Goal: Information Seeking & Learning: Learn about a topic

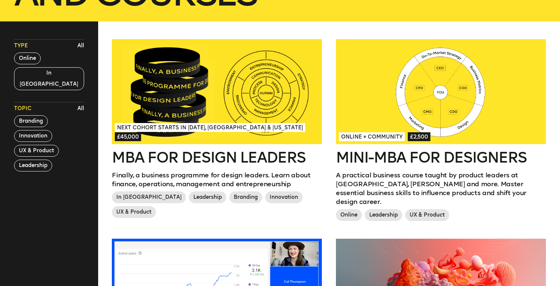
scroll to position [189, 0]
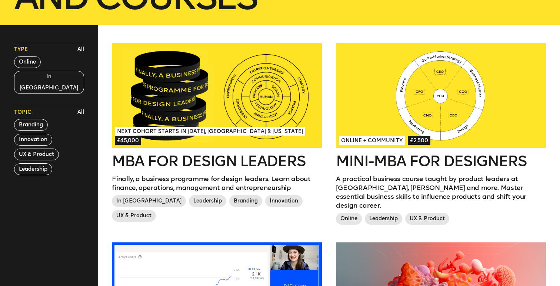
click at [293, 129] on div at bounding box center [217, 95] width 210 height 105
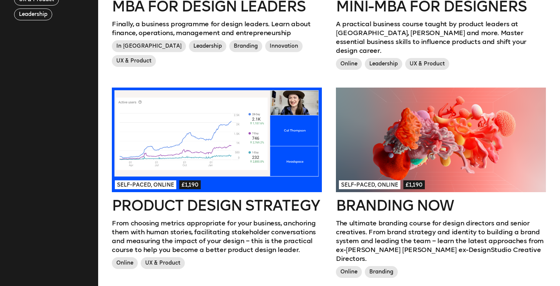
scroll to position [372, 0]
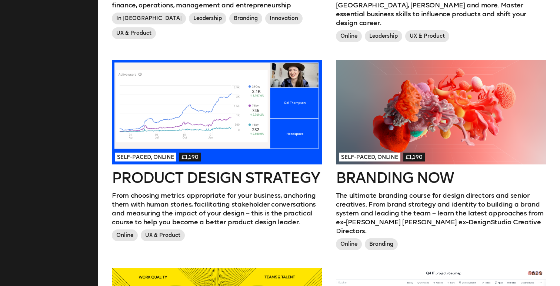
click at [392, 128] on div at bounding box center [441, 112] width 210 height 105
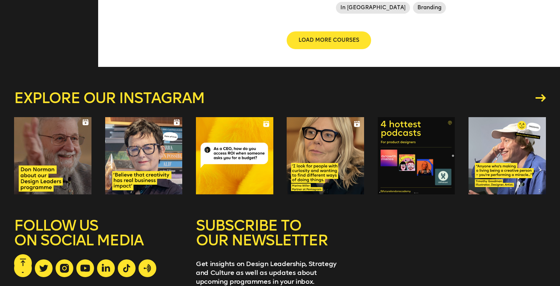
scroll to position [995, 0]
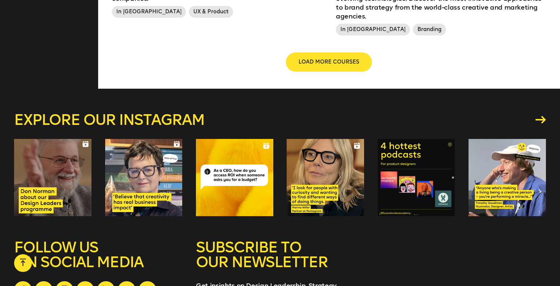
click at [349, 58] on span "LOAD MORE COURSES" at bounding box center [328, 61] width 61 height 7
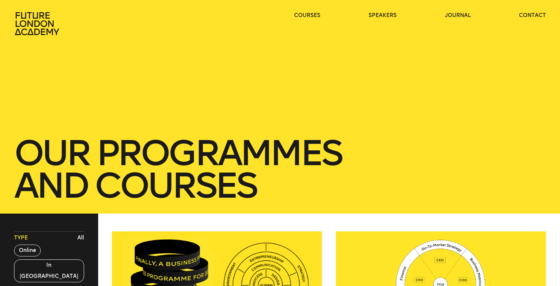
scroll to position [0, 0]
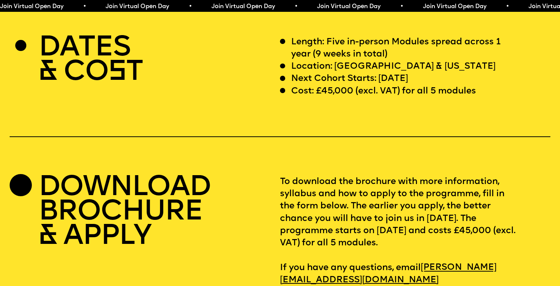
scroll to position [2281, 0]
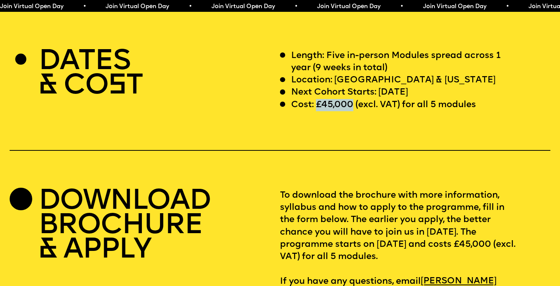
drag, startPoint x: 315, startPoint y: 87, endPoint x: 351, endPoint y: 87, distance: 36.3
click at [351, 99] on p "Cost: £45,000 (excl. VAT) for all 5 modules" at bounding box center [383, 105] width 185 height 12
copy p "£45,000"
drag, startPoint x: 400, startPoint y: 13, endPoint x: 330, endPoint y: 86, distance: 100.8
click at [330, 99] on p "Cost: £45,000 (excl. VAT) for all 5 modules" at bounding box center [383, 105] width 185 height 12
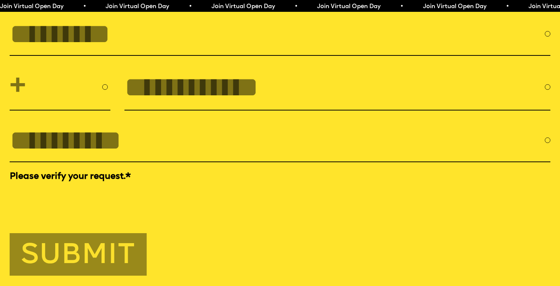
scroll to position [2604, 0]
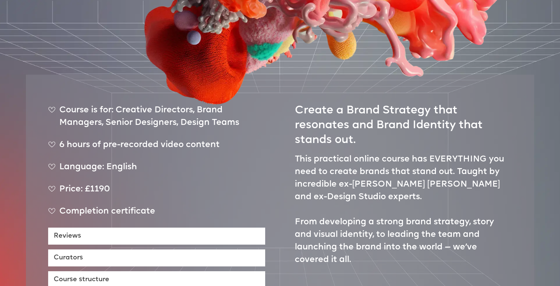
scroll to position [271, 0]
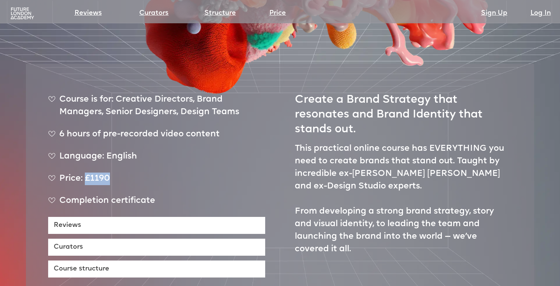
drag, startPoint x: 86, startPoint y: 152, endPoint x: 112, endPoint y: 152, distance: 26.3
click at [112, 173] on div "Price: £1190" at bounding box center [156, 182] width 217 height 19
copy div "£1190"
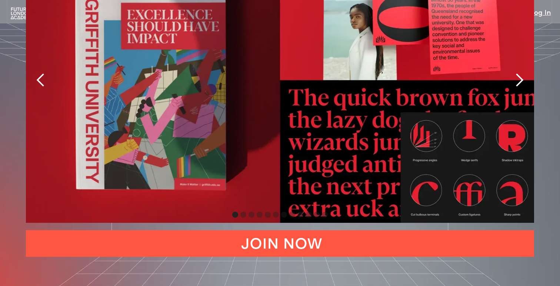
scroll to position [1659, 0]
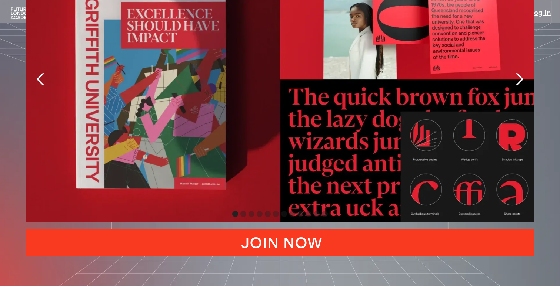
click at [322, 230] on link "JOIN NOW" at bounding box center [280, 243] width 508 height 27
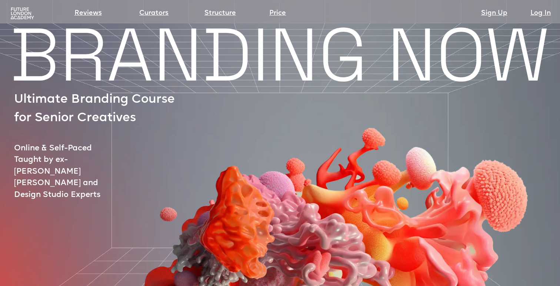
scroll to position [0, 0]
click at [92, 12] on link "Reviews" at bounding box center [87, 13] width 27 height 10
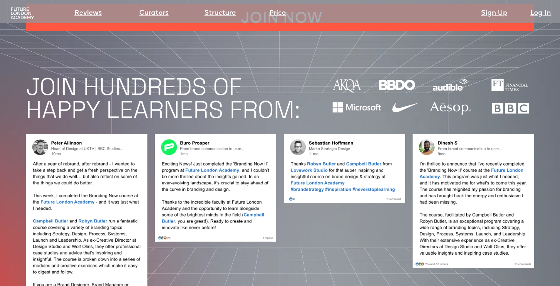
scroll to position [595, 0]
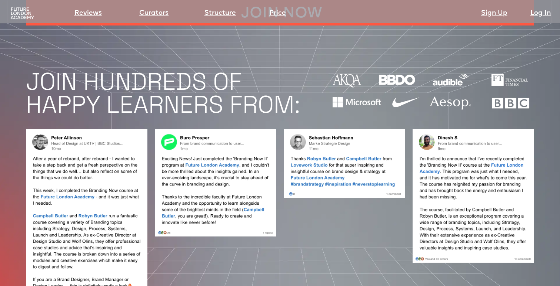
click at [26, 12] on img at bounding box center [22, 13] width 26 height 13
click at [13, 9] on img at bounding box center [22, 13] width 26 height 13
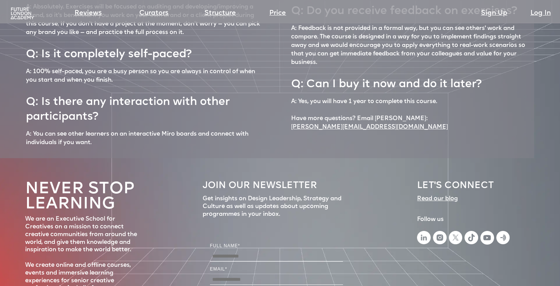
scroll to position [3253, 0]
